Goal: Ask a question: Seek information or help from site administrators or community

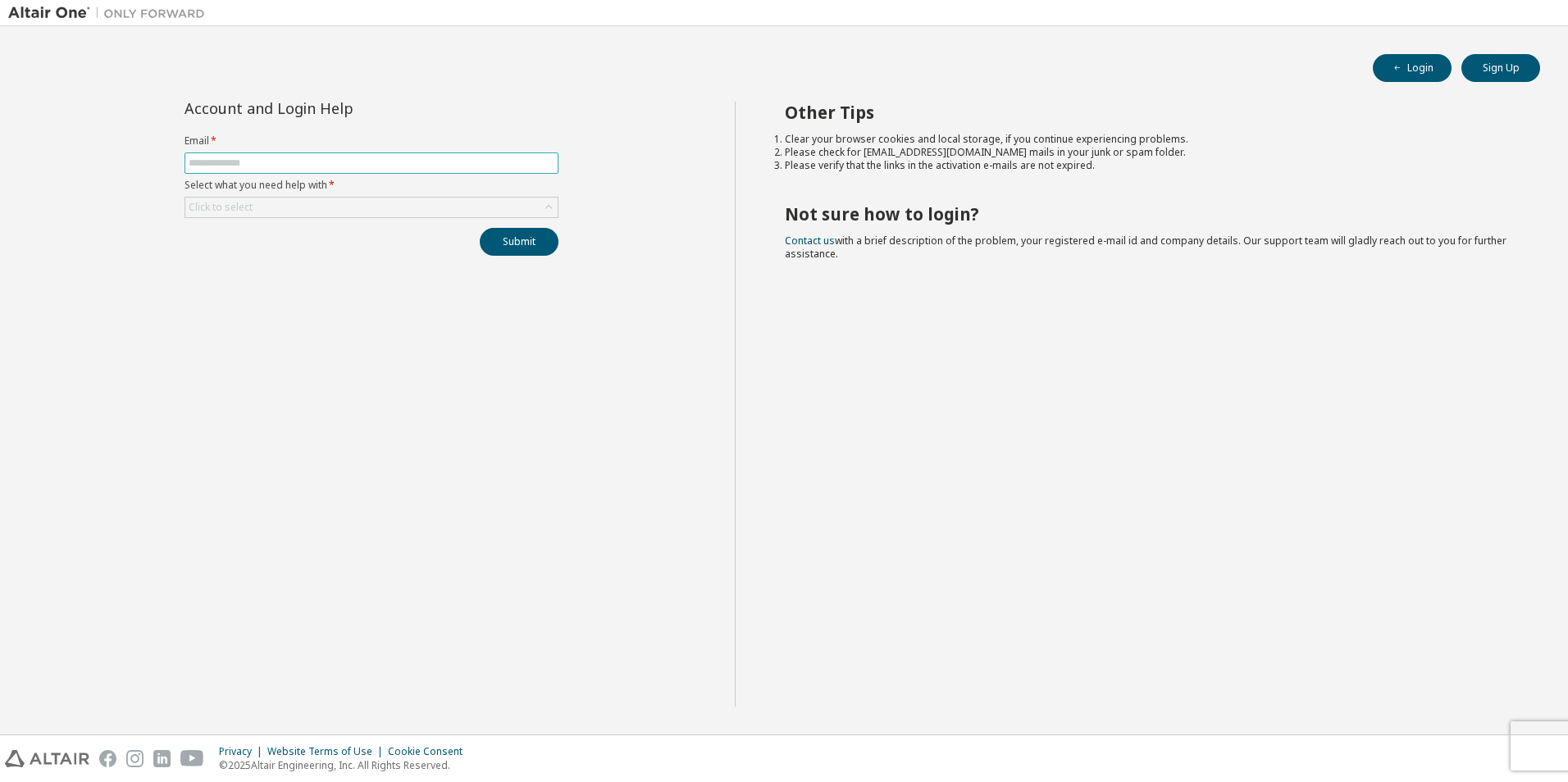
click at [291, 162] on input "text" at bounding box center [372, 163] width 366 height 13
type input "**********"
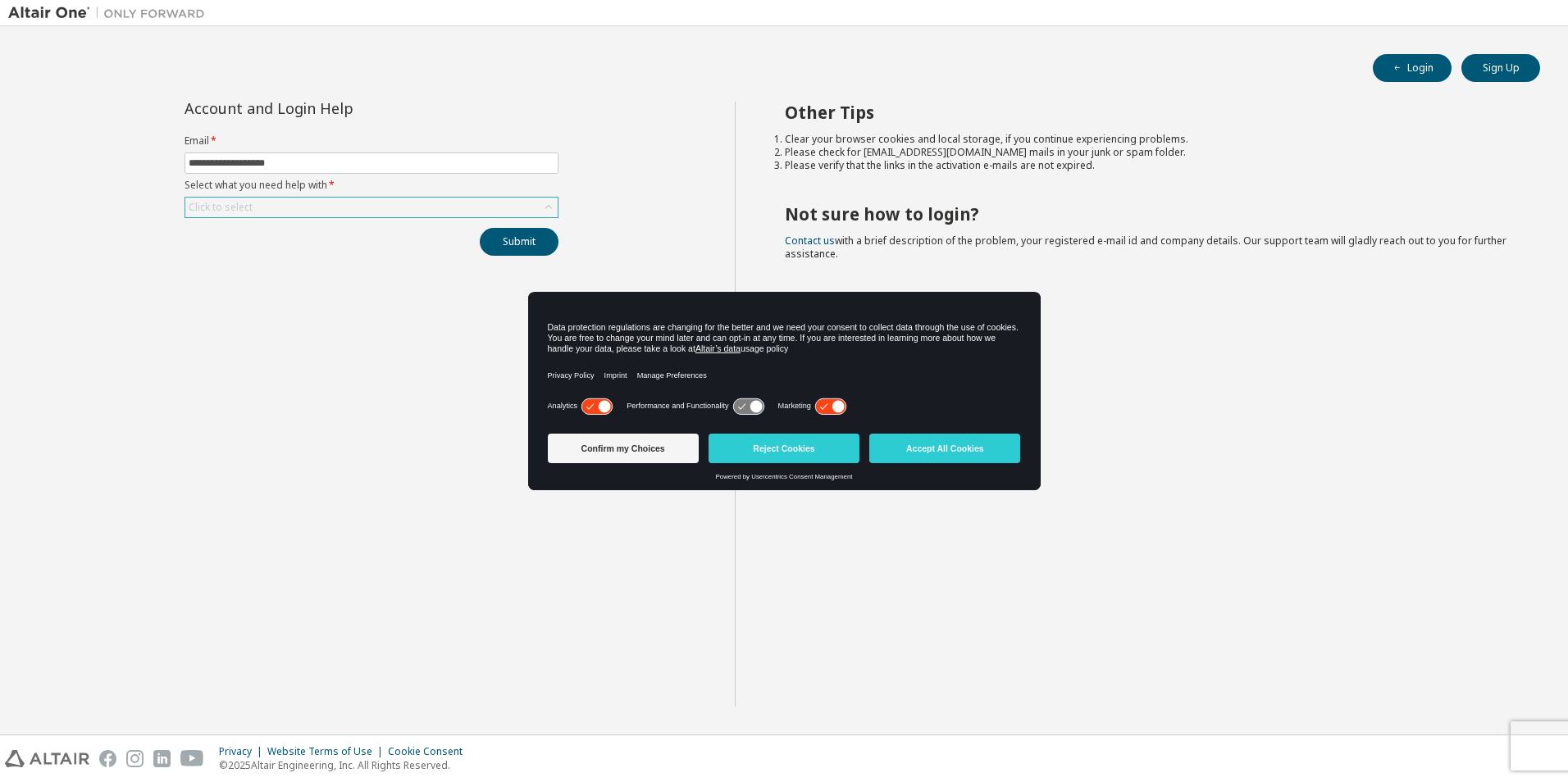
click at [258, 210] on div "Click to select" at bounding box center [372, 208] width 372 height 20
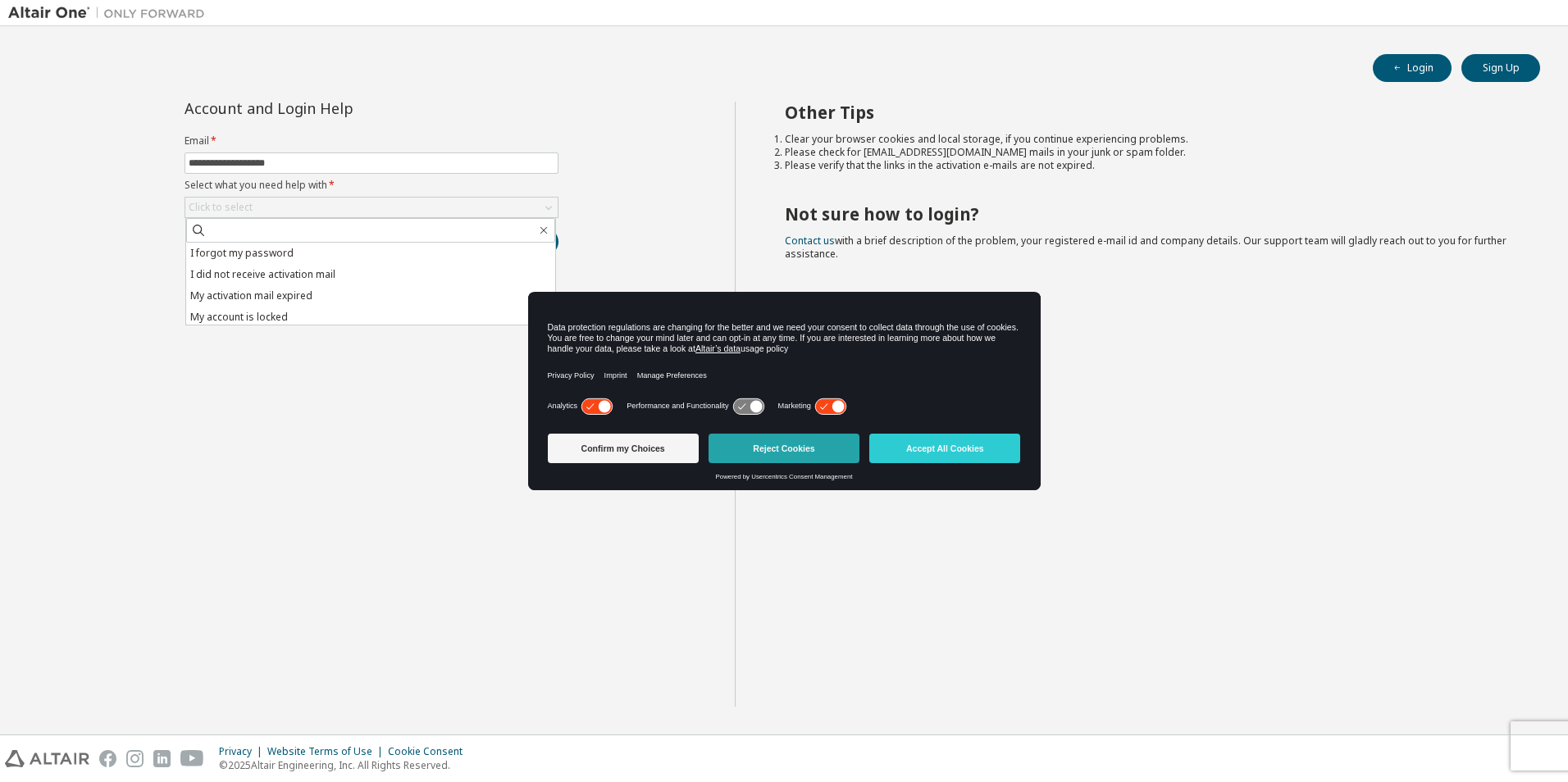
drag, startPoint x: 801, startPoint y: 443, endPoint x: 790, endPoint y: 443, distance: 11.0
click at [801, 443] on button "Reject Cookies" at bounding box center [784, 449] width 151 height 30
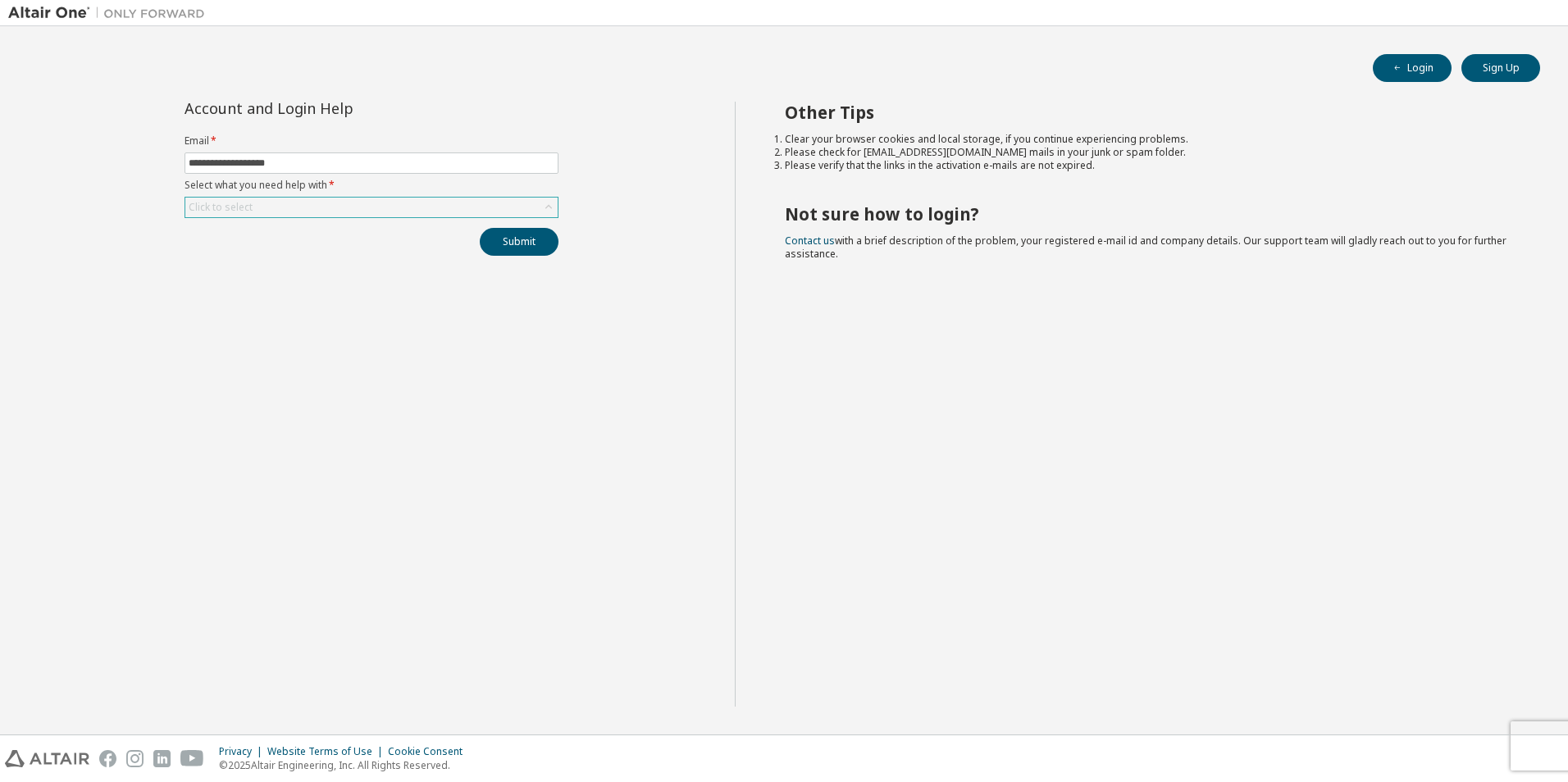
click at [268, 212] on div "Click to select" at bounding box center [372, 208] width 372 height 20
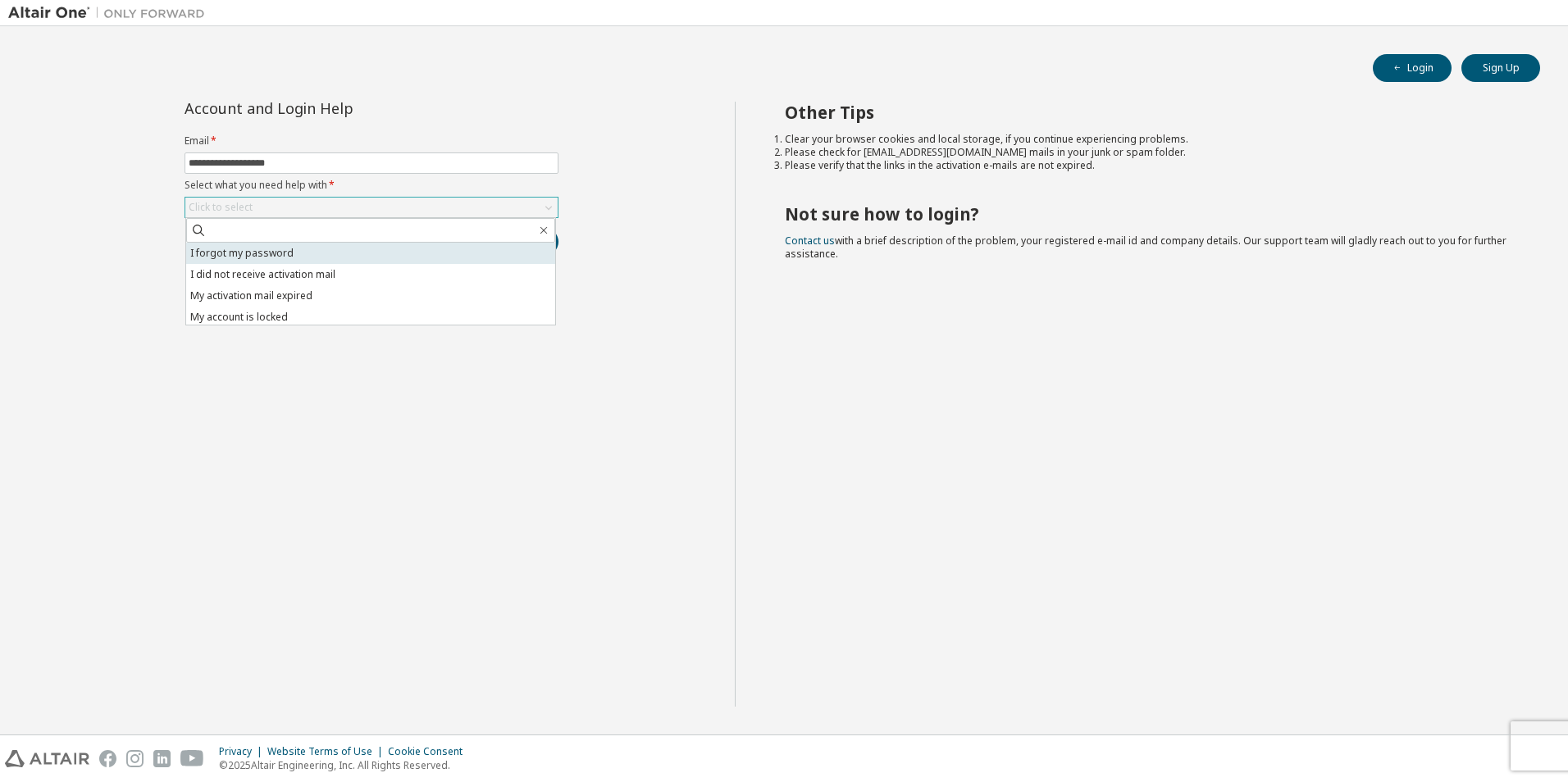
click at [267, 252] on li "I forgot my password" at bounding box center [371, 253] width 369 height 22
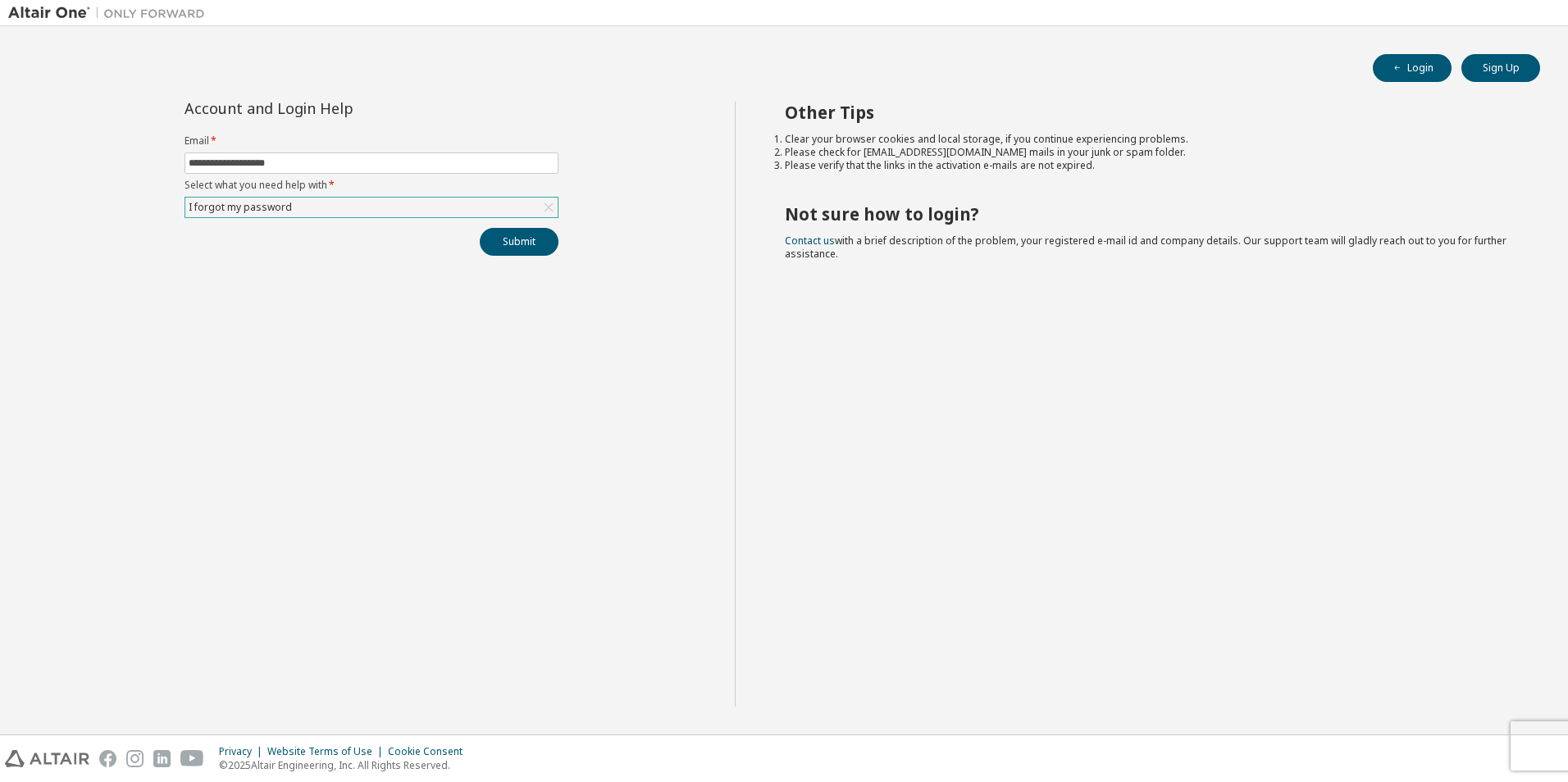
click at [514, 227] on div "**********" at bounding box center [371, 178] width 393 height 154
click at [508, 248] on button "Submit" at bounding box center [519, 242] width 79 height 28
click at [295, 213] on div "I forgot my password" at bounding box center [372, 208] width 372 height 20
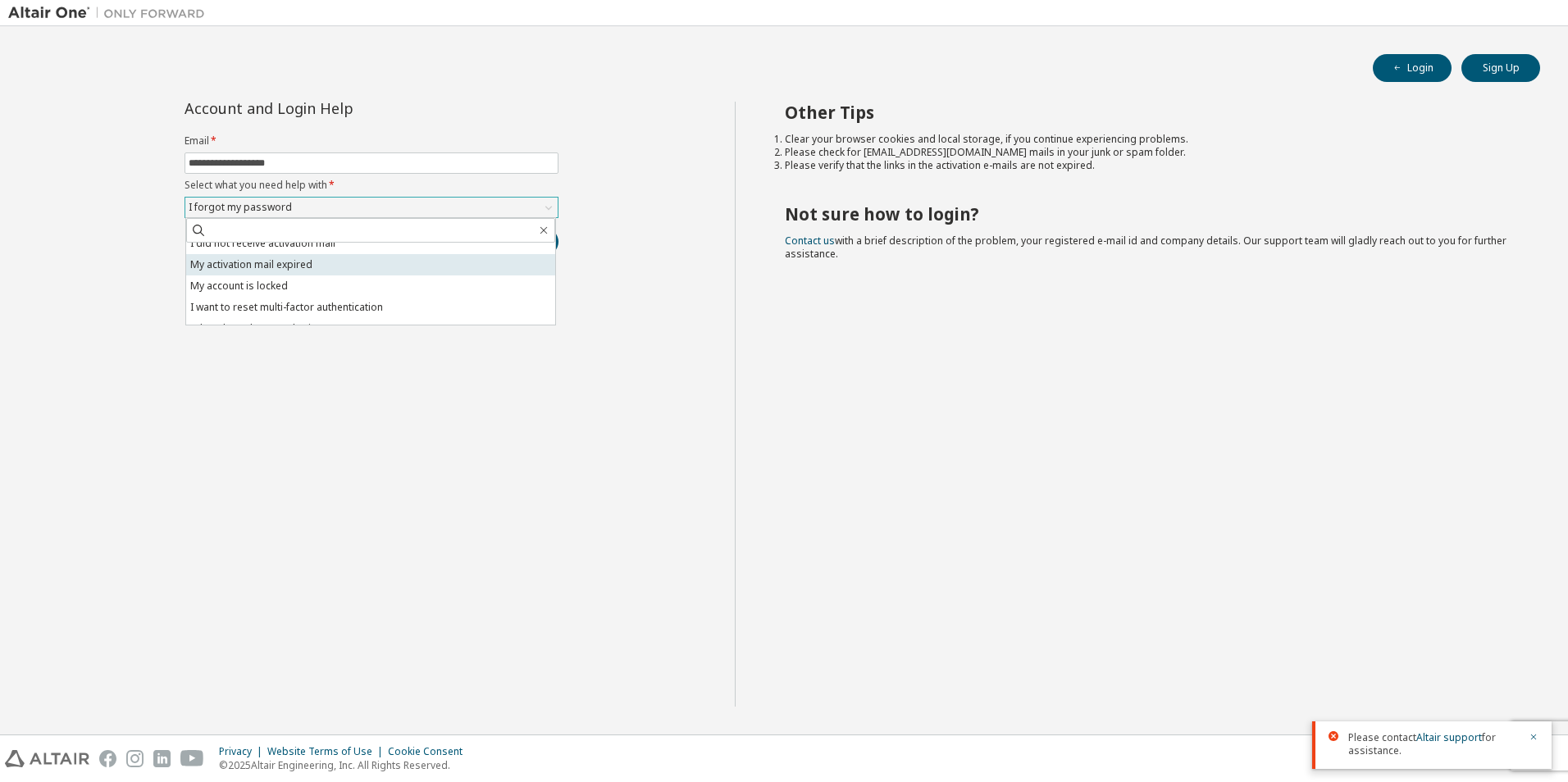
scroll to position [46, 0]
click at [304, 297] on li "I want to reset multi-factor authentication" at bounding box center [371, 293] width 369 height 22
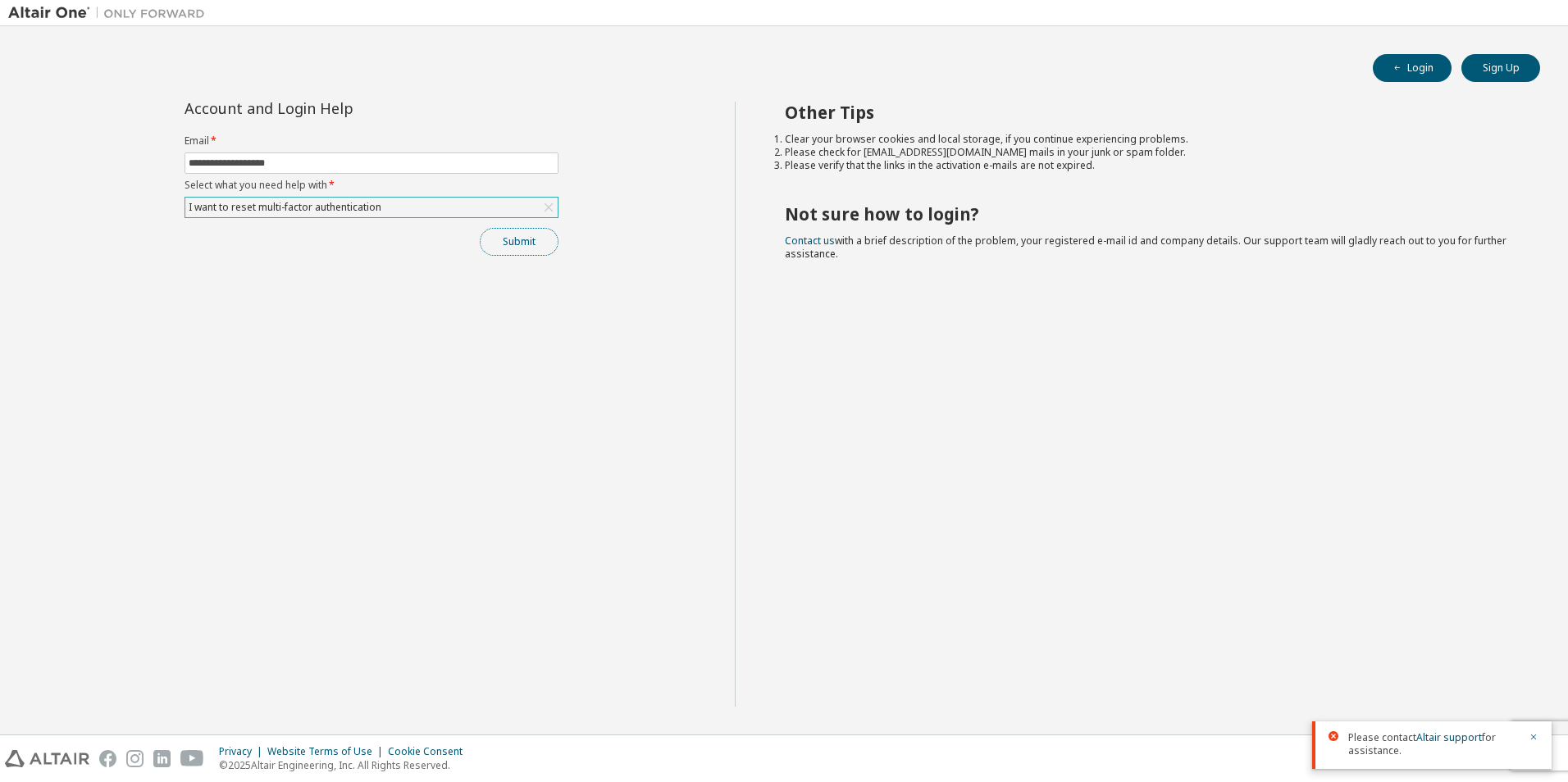
click at [520, 252] on button "Submit" at bounding box center [519, 242] width 79 height 28
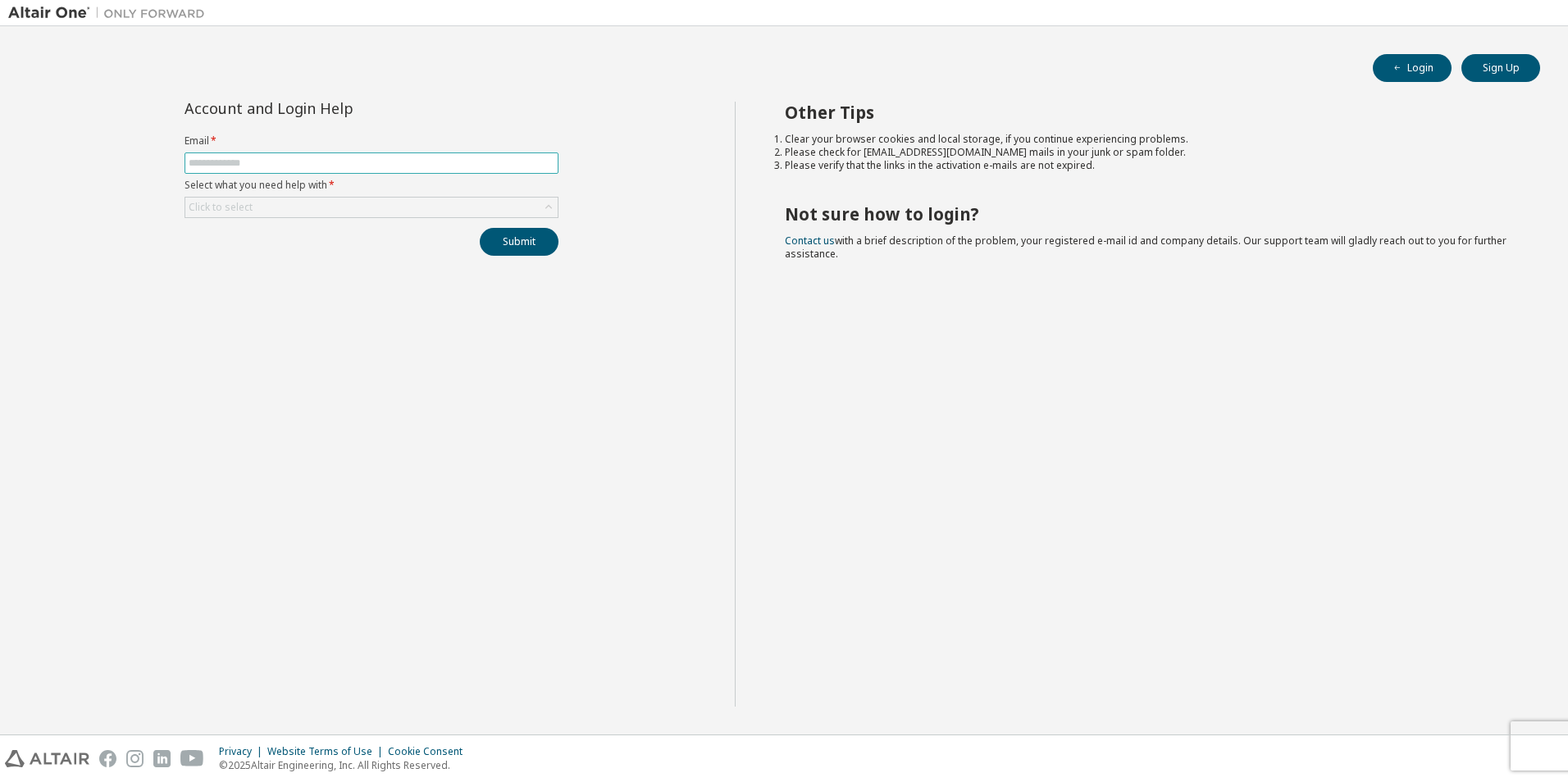
click at [264, 168] on input "text" at bounding box center [372, 163] width 366 height 13
type input "**********"
click at [229, 214] on div "Click to select" at bounding box center [220, 208] width 69 height 18
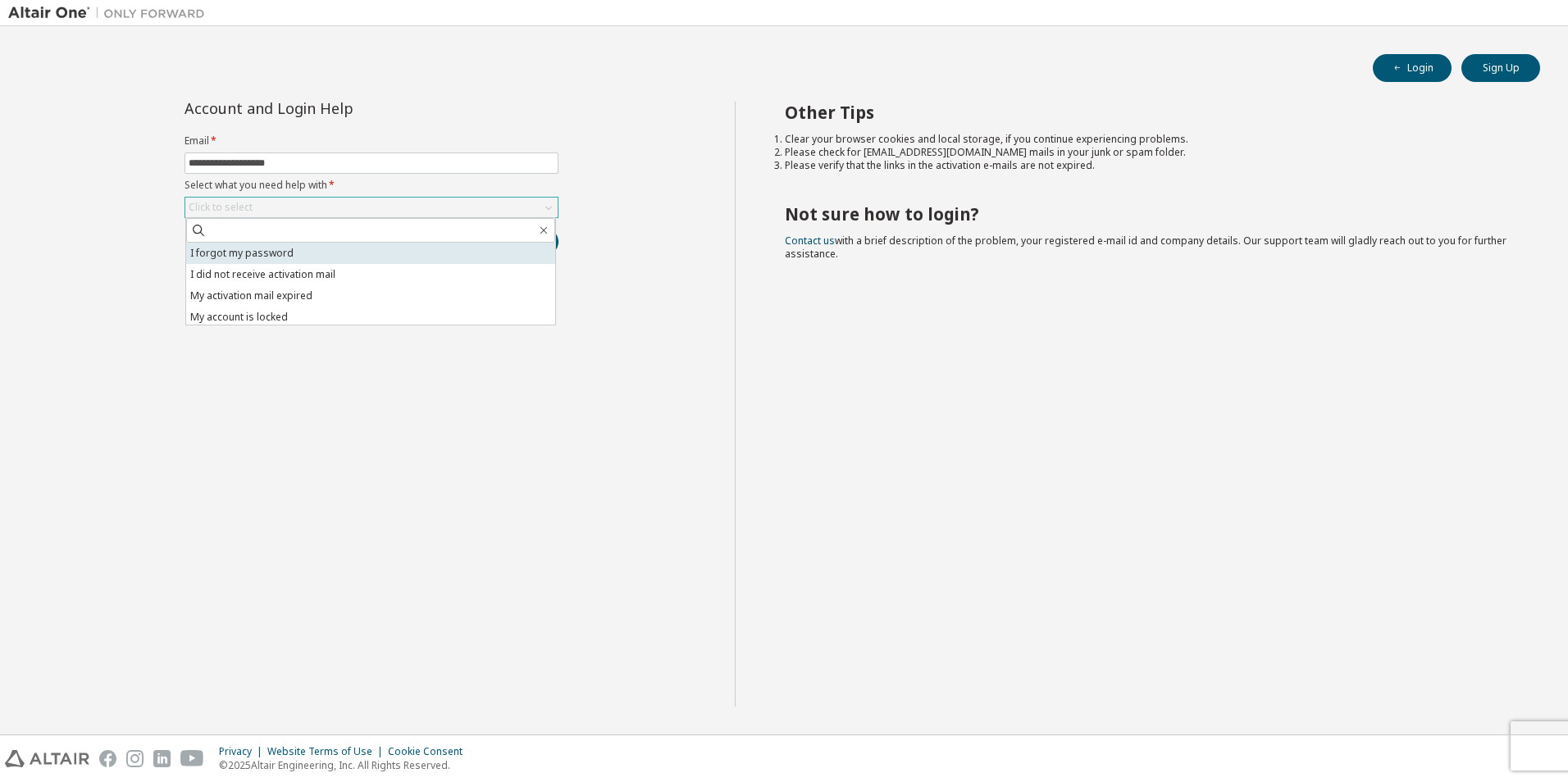
click at [229, 253] on li "I forgot my password" at bounding box center [371, 253] width 369 height 22
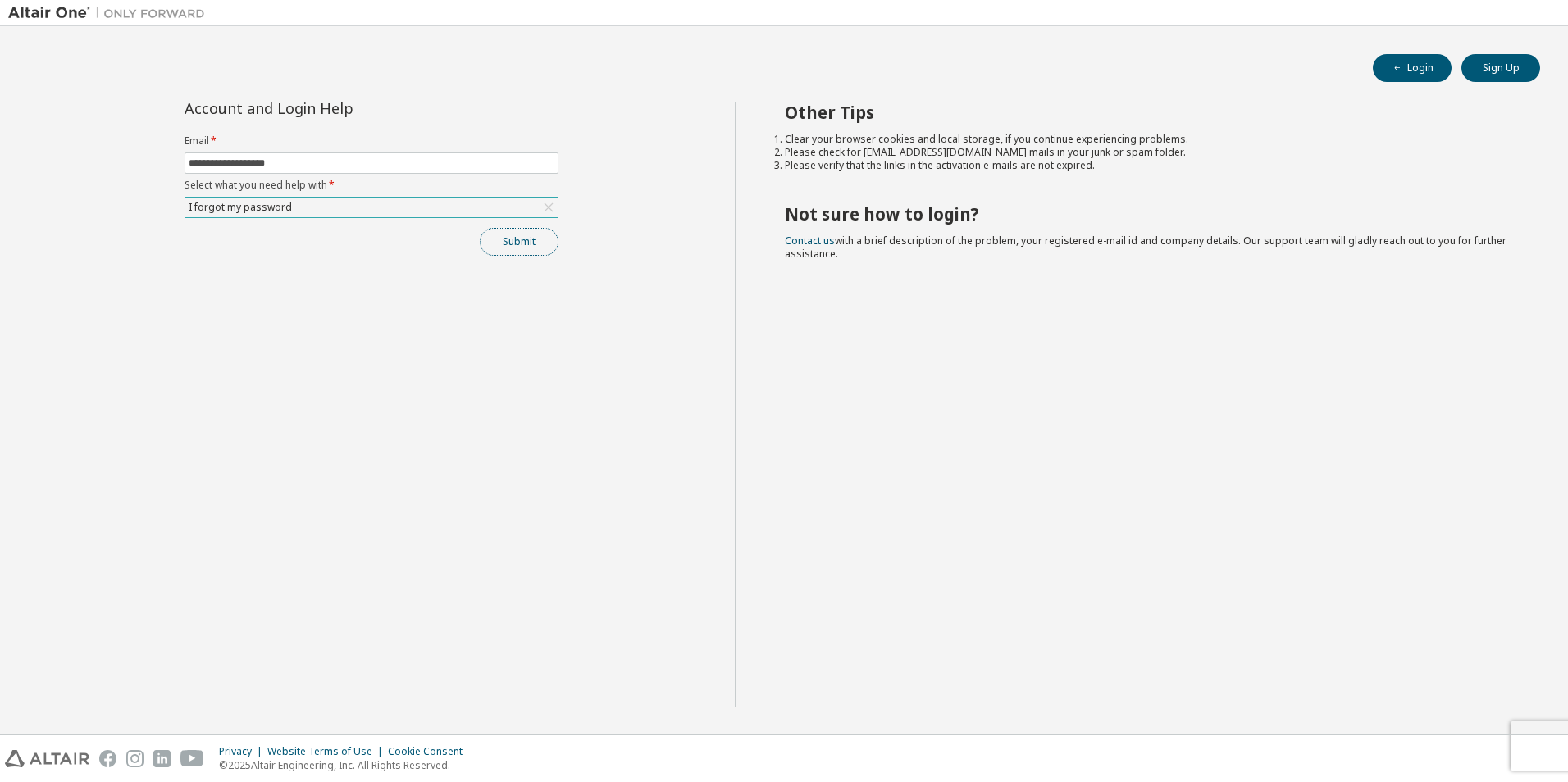
click at [540, 249] on button "Submit" at bounding box center [519, 242] width 79 height 28
click at [1429, 735] on link "Altair support" at bounding box center [1449, 737] width 66 height 14
click at [280, 211] on div "I forgot my password" at bounding box center [240, 208] width 108 height 18
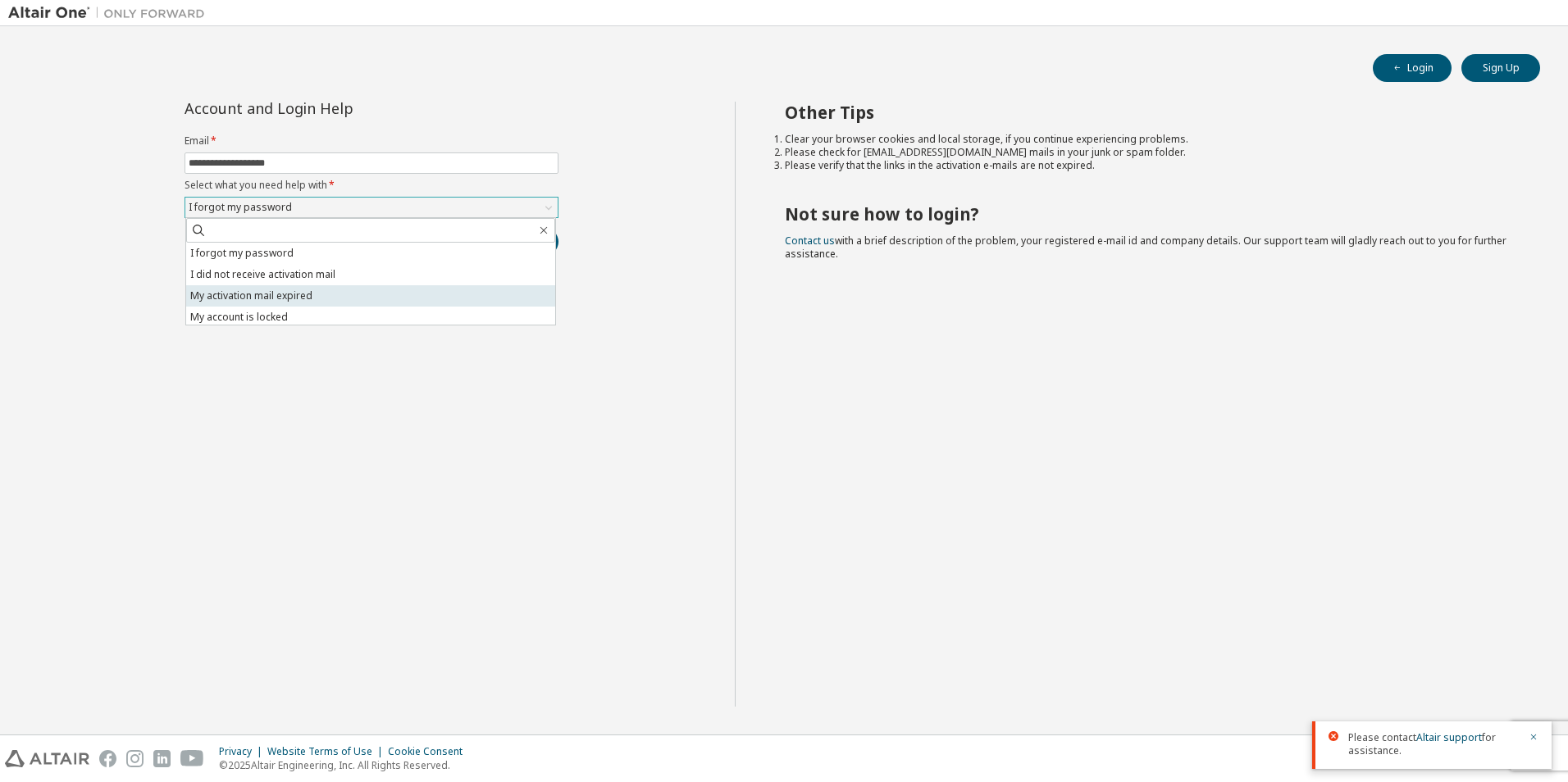
scroll to position [46, 0]
click at [278, 300] on li "I want to reset multi-factor authentication" at bounding box center [371, 293] width 369 height 22
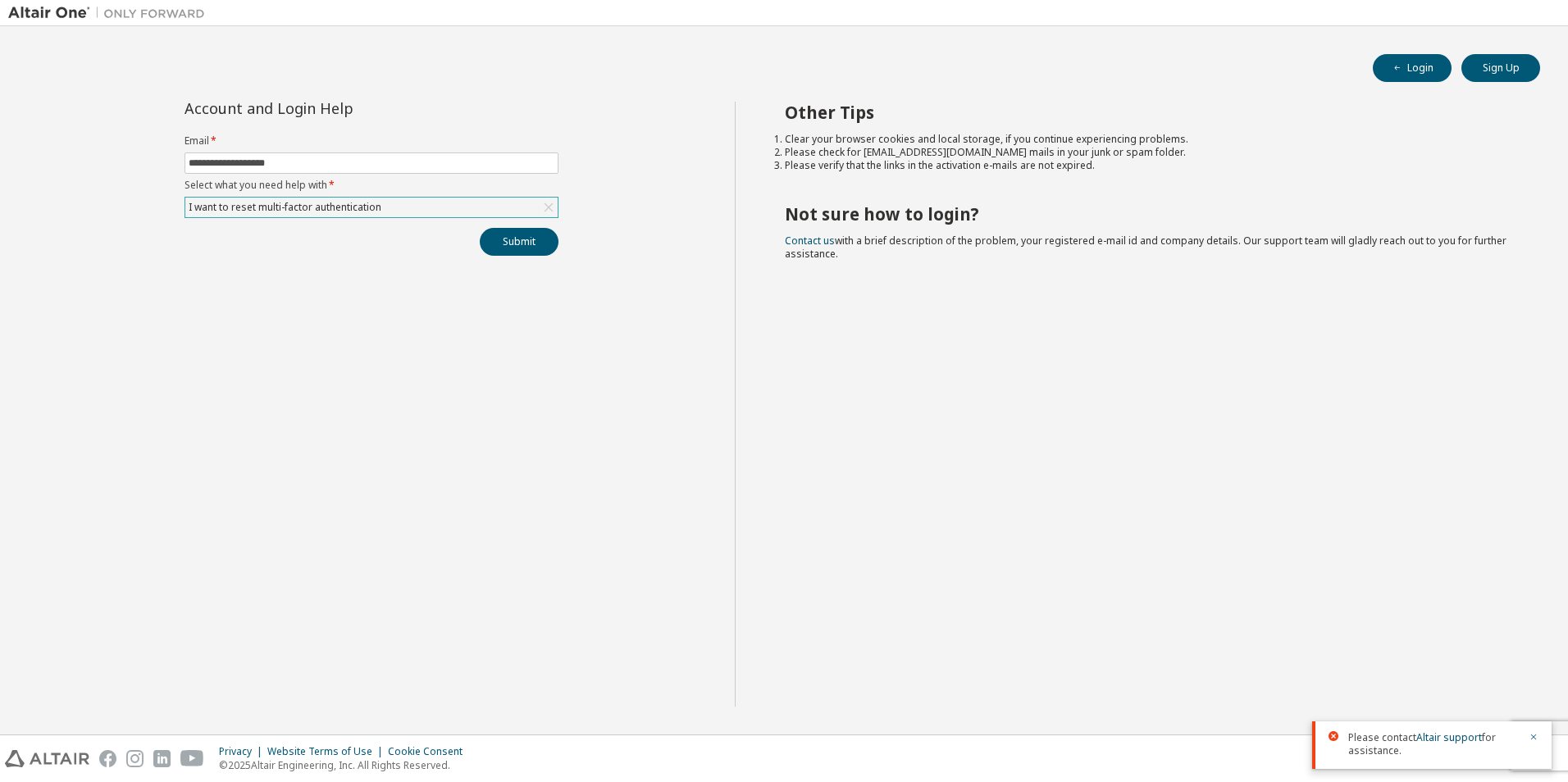
click at [395, 199] on div "I want to reset multi-factor authentication" at bounding box center [372, 208] width 372 height 20
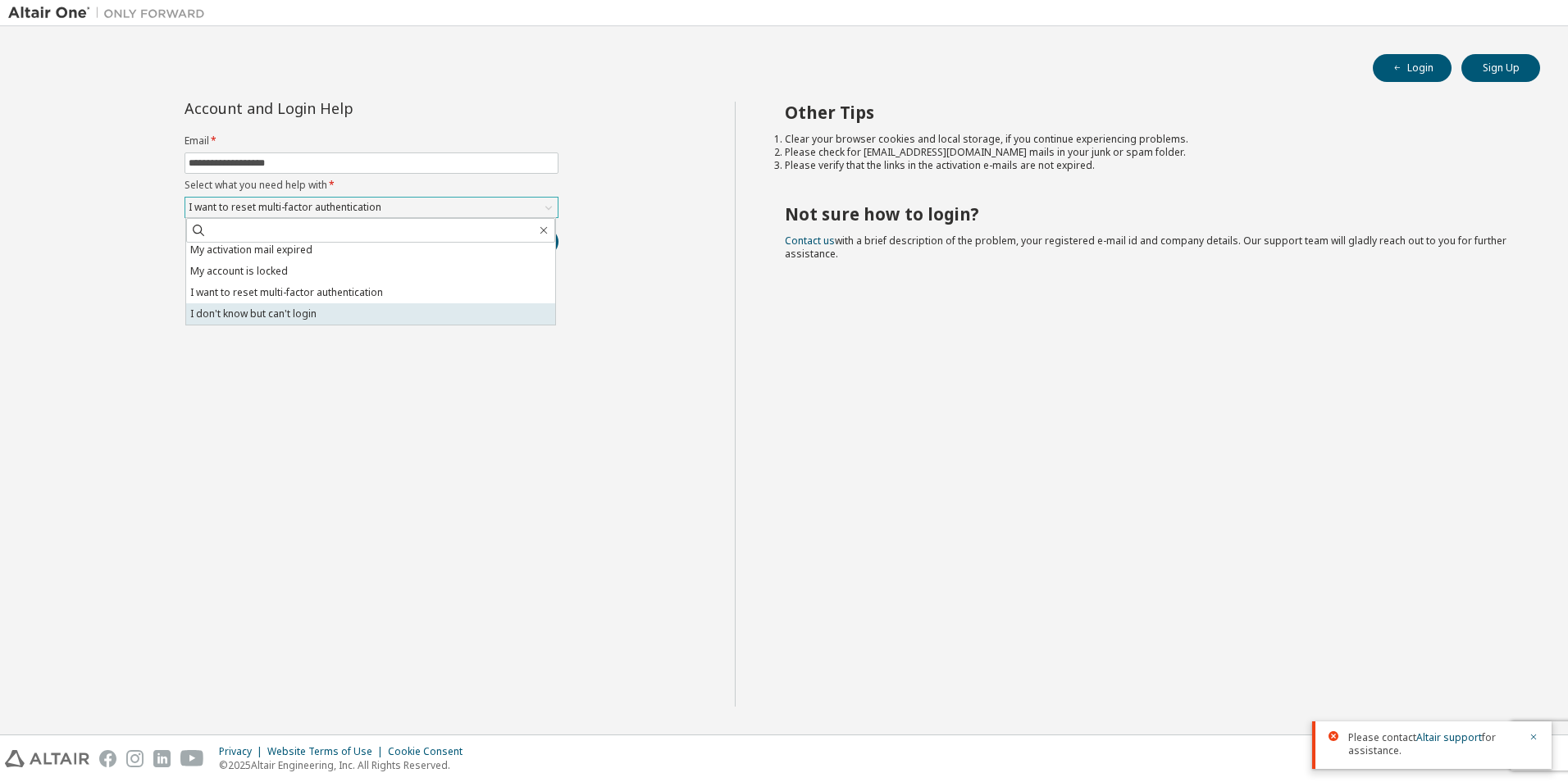
click at [302, 314] on li "I don't know but can't login" at bounding box center [371, 314] width 369 height 22
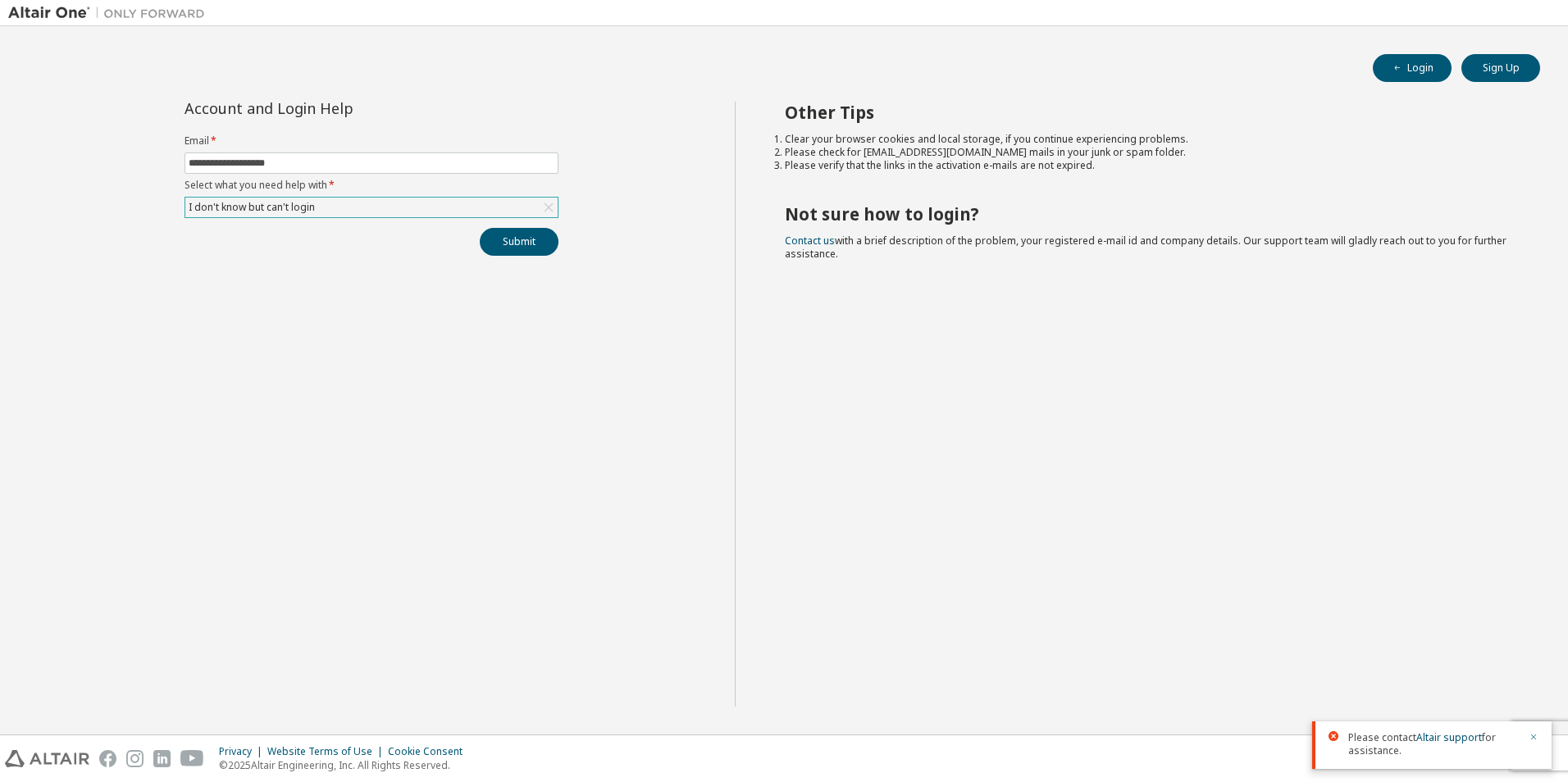
click at [1536, 739] on icon "button" at bounding box center [1534, 737] width 10 height 10
click at [532, 245] on button "Submit" at bounding box center [519, 242] width 79 height 28
